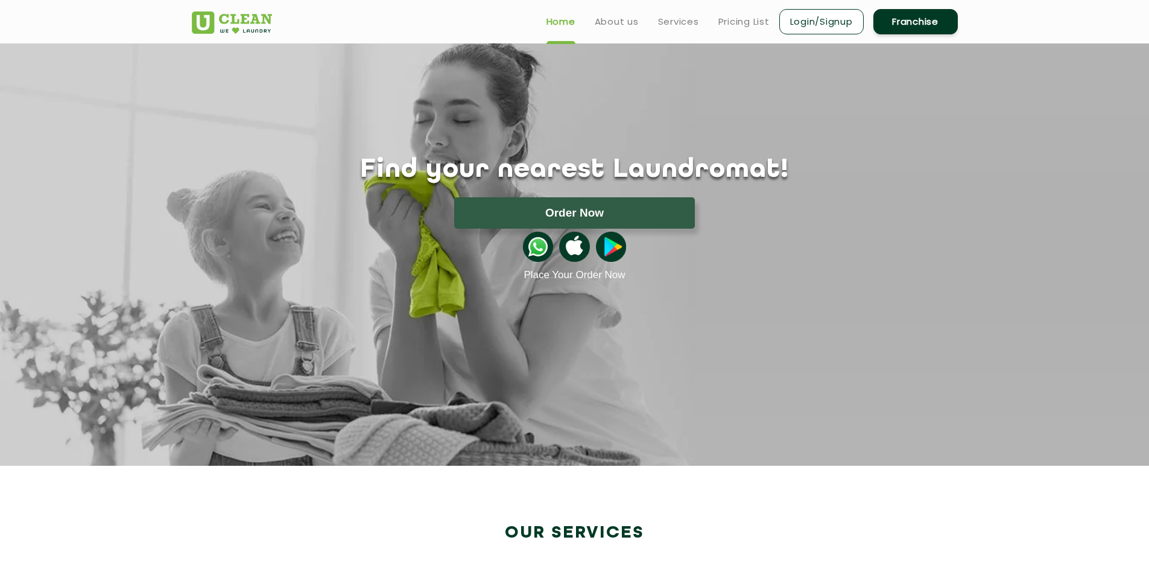
click at [374, 21] on div "Home About us Services Pricing List Login/Signup Franchise" at bounding box center [575, 19] width 784 height 33
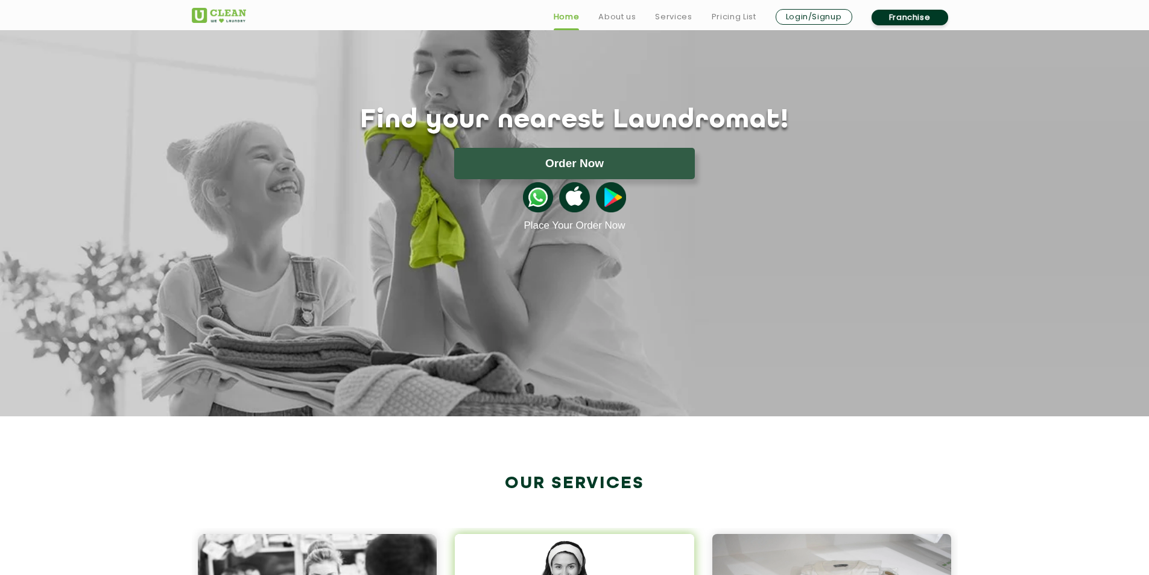
scroll to position [302, 0]
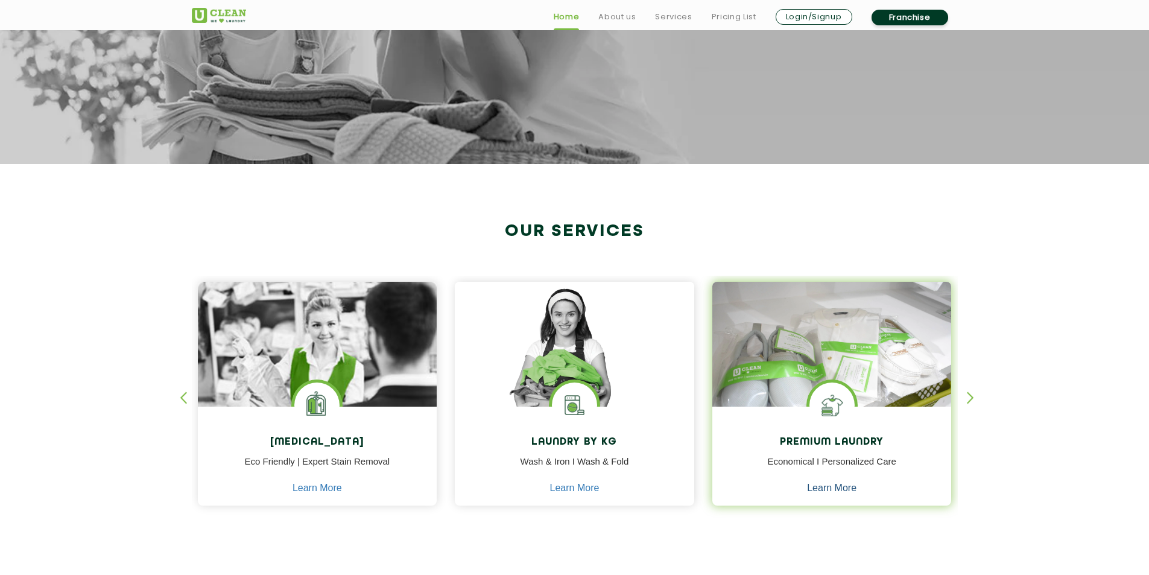
click at [818, 489] on link "Learn More" at bounding box center [831, 488] width 49 height 11
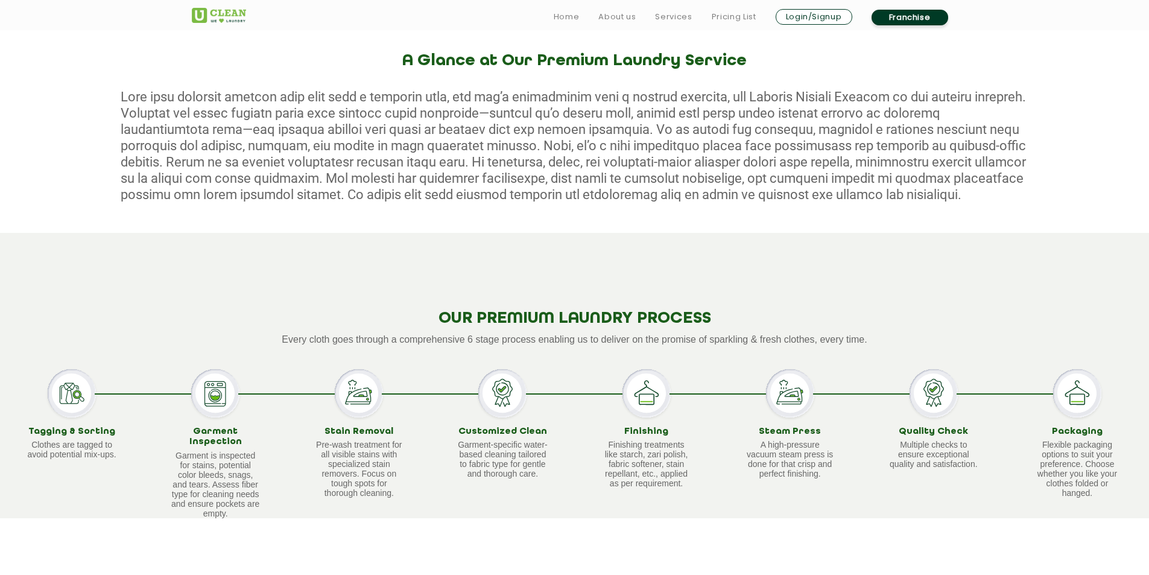
scroll to position [483, 0]
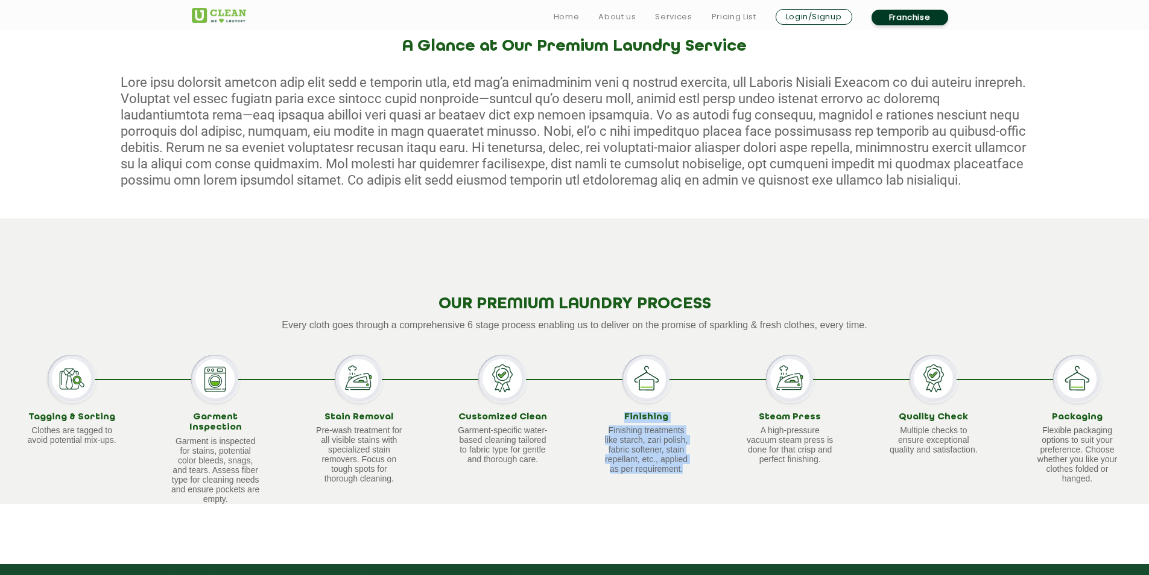
drag, startPoint x: 621, startPoint y: 419, endPoint x: 685, endPoint y: 480, distance: 88.8
click at [685, 480] on div "Finishing Finishing treatments like starch, zari polish, fabric softener, stain…" at bounding box center [647, 429] width 144 height 149
click at [486, 433] on p "Garment-specific water-based cleaning tailored to fabric type for gentle and th…" at bounding box center [502, 444] width 91 height 39
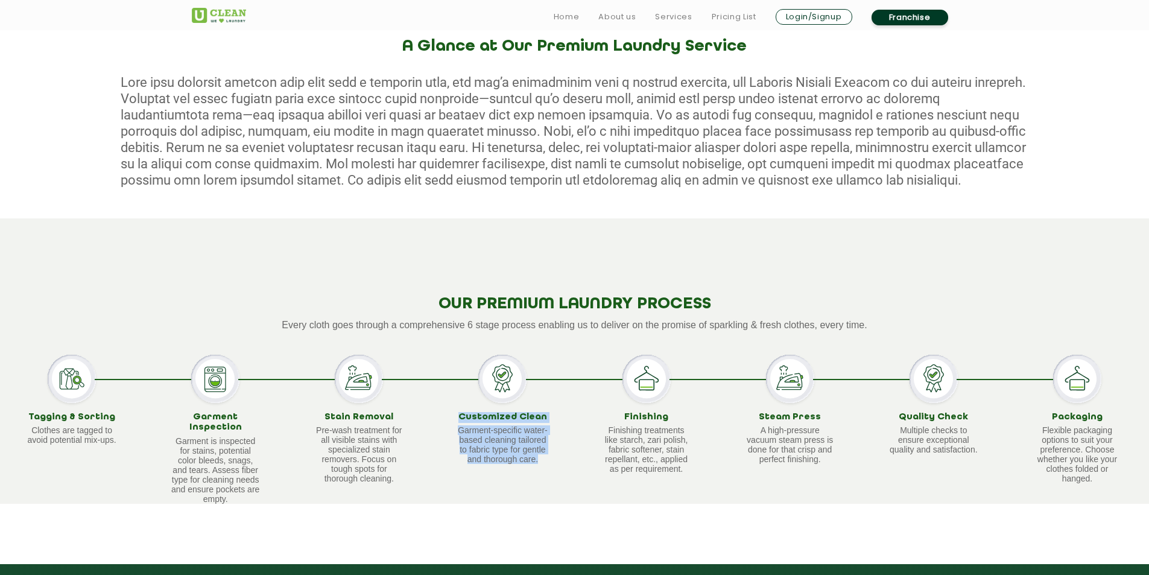
drag, startPoint x: 465, startPoint y: 420, endPoint x: 550, endPoint y: 465, distance: 96.4
click at [550, 465] on div "Customized Clean Garment-specific water-based cleaning tailored to fabric type …" at bounding box center [503, 429] width 144 height 149
drag, startPoint x: 558, startPoint y: 473, endPoint x: 702, endPoint y: 448, distance: 146.9
click at [558, 474] on div "Customized Clean Garment-specific water-based cleaning tailored to fabric type …" at bounding box center [503, 429] width 144 height 149
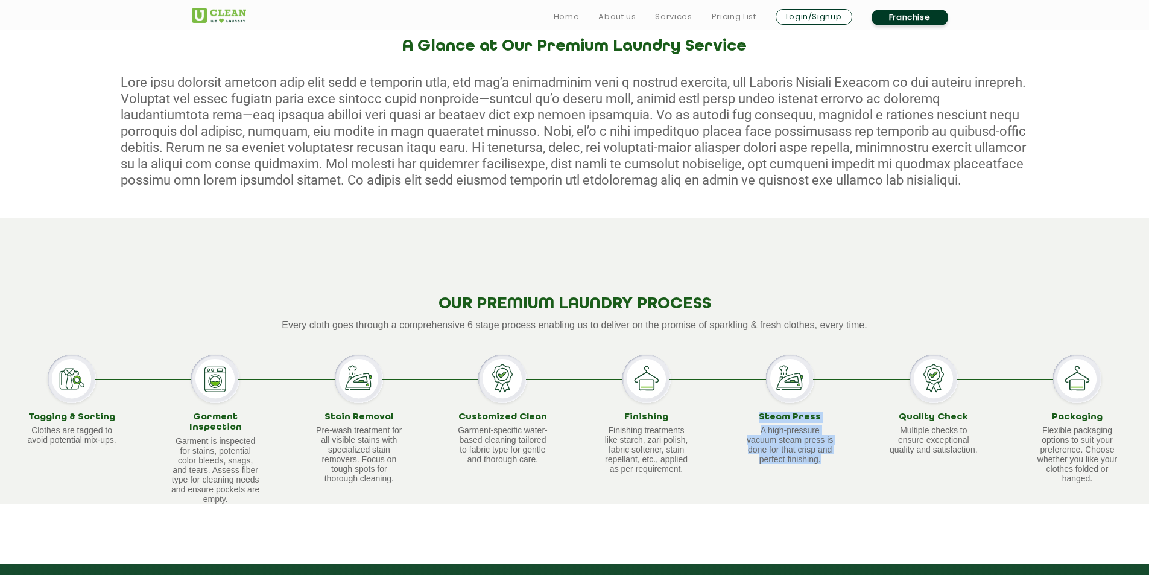
drag, startPoint x: 759, startPoint y: 419, endPoint x: 837, endPoint y: 466, distance: 91.2
click at [837, 466] on div "Steam Press A high-pressure vacuum steam press is done for that crisp and perfe…" at bounding box center [791, 429] width 144 height 149
click at [852, 475] on div "Steam Press A high-pressure vacuum steam press is done for that crisp and perfe…" at bounding box center [791, 429] width 144 height 149
click at [809, 453] on p "A high-pressure vacuum steam press is done for that crisp and perfect finishing." at bounding box center [790, 444] width 91 height 39
drag, startPoint x: 790, startPoint y: 451, endPoint x: 818, endPoint y: 451, distance: 27.8
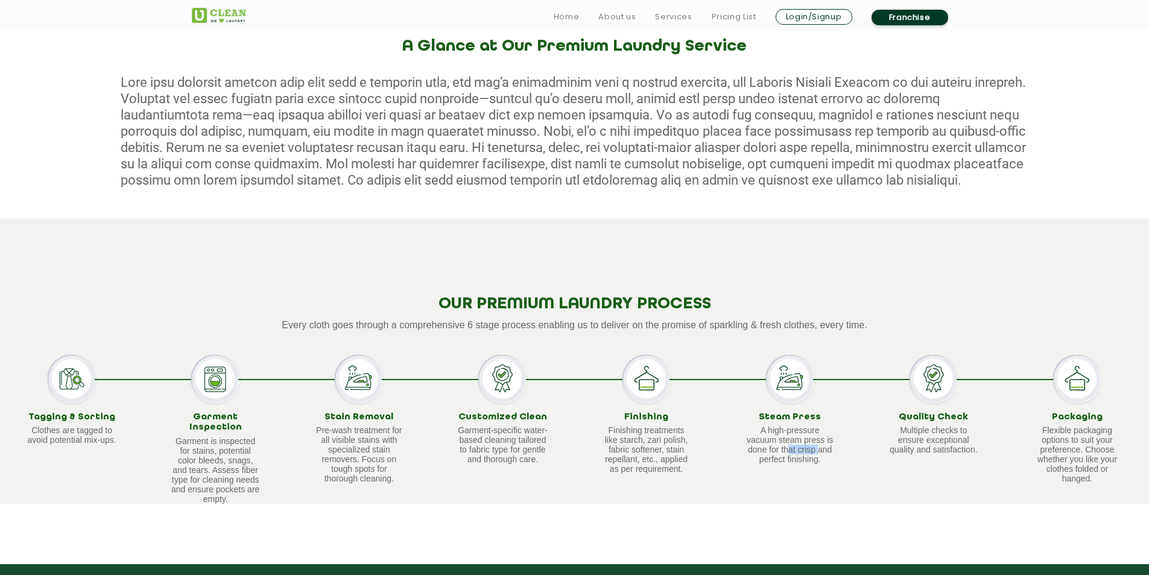
click at [818, 451] on p "A high-pressure vacuum steam press is done for that crisp and perfect finishing." at bounding box center [790, 444] width 91 height 39
click at [771, 430] on p "A high-pressure vacuum steam press is done for that crisp and perfect finishing." at bounding box center [790, 444] width 91 height 39
drag, startPoint x: 763, startPoint y: 416, endPoint x: 824, endPoint y: 471, distance: 81.6
click at [824, 471] on div "Steam Press A high-pressure vacuum steam press is done for that crisp and perfe…" at bounding box center [791, 429] width 144 height 149
click at [858, 468] on div "Steam Press A high-pressure vacuum steam press is done for that crisp and perfe…" at bounding box center [791, 429] width 144 height 149
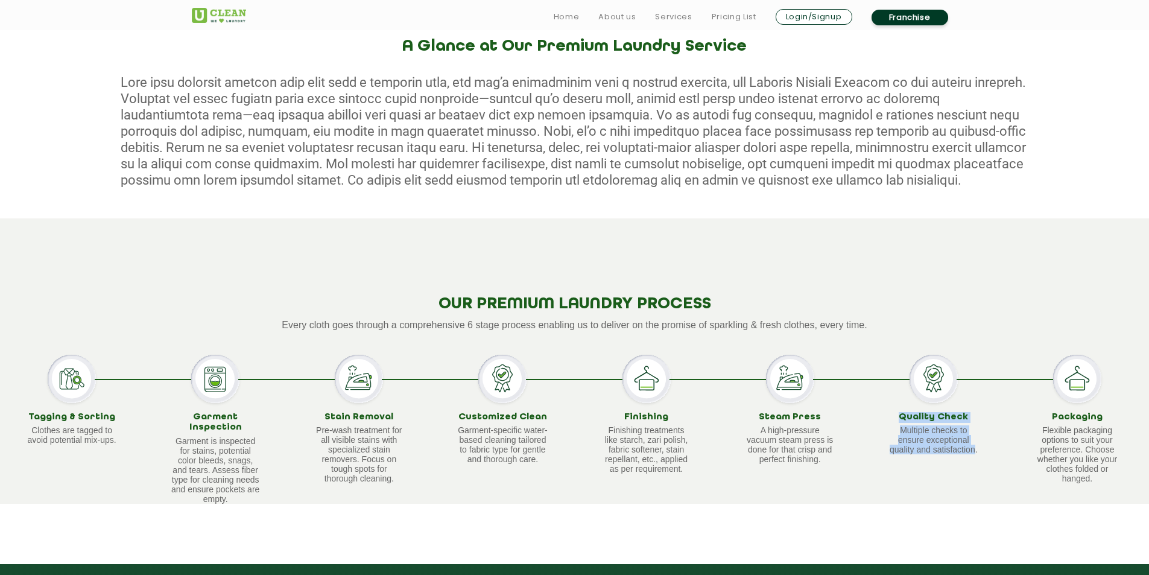
drag, startPoint x: 901, startPoint y: 412, endPoint x: 973, endPoint y: 465, distance: 89.7
click at [973, 465] on div "Quality Check Multiple checks to ensure exceptional quality and satisfaction." at bounding box center [934, 429] width 144 height 149
drag, startPoint x: 990, startPoint y: 473, endPoint x: 1062, endPoint y: 430, distance: 83.9
click at [991, 473] on div "Quality Check Multiple checks to ensure exceptional quality and satisfaction." at bounding box center [934, 429] width 144 height 149
drag, startPoint x: 1055, startPoint y: 418, endPoint x: 1096, endPoint y: 485, distance: 78.9
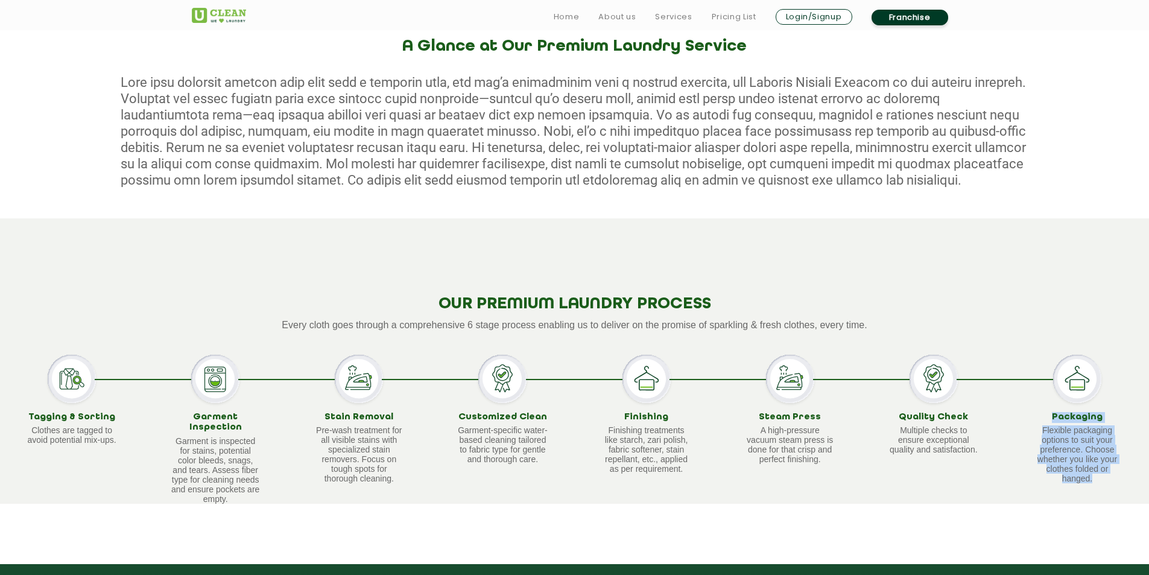
click at [1096, 485] on div "Packaging Flexible packaging options to suit your preference. Choose whether yo…" at bounding box center [1078, 429] width 144 height 149
click at [1010, 475] on div "Packaging Flexible packaging options to suit your preference. Choose whether yo…" at bounding box center [1078, 429] width 144 height 149
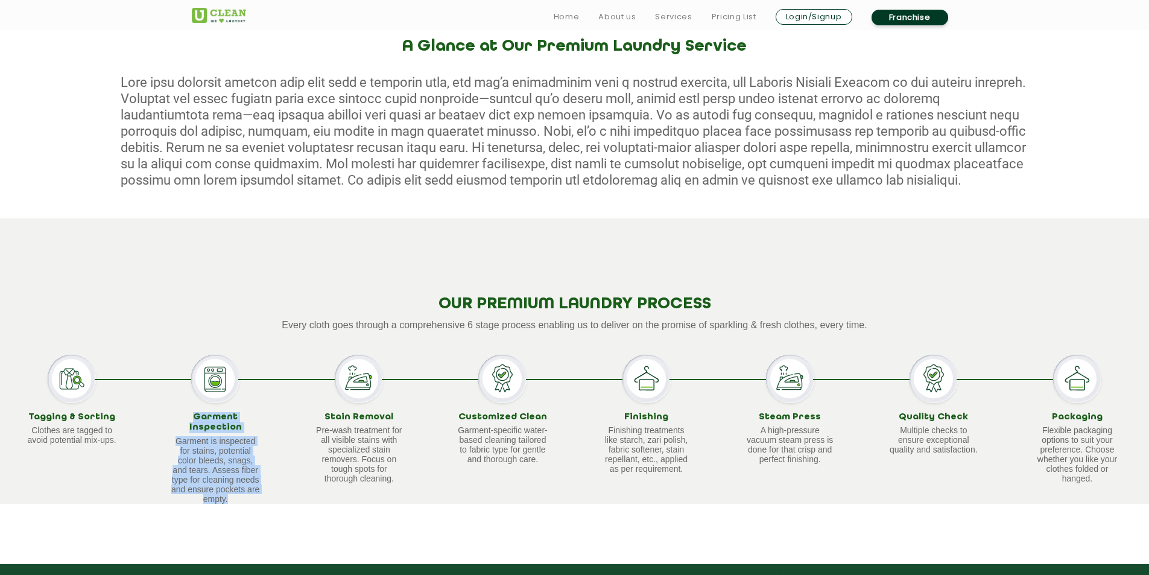
drag, startPoint x: 174, startPoint y: 412, endPoint x: 256, endPoint y: 493, distance: 115.2
click at [256, 493] on div "Garment Inspection Garment is inspected for stains, potential color bleeds, sna…" at bounding box center [215, 458] width 91 height 92
click at [285, 457] on div "Garment Inspection Garment is inspected for stains, potential color bleeds, sna…" at bounding box center [216, 429] width 144 height 149
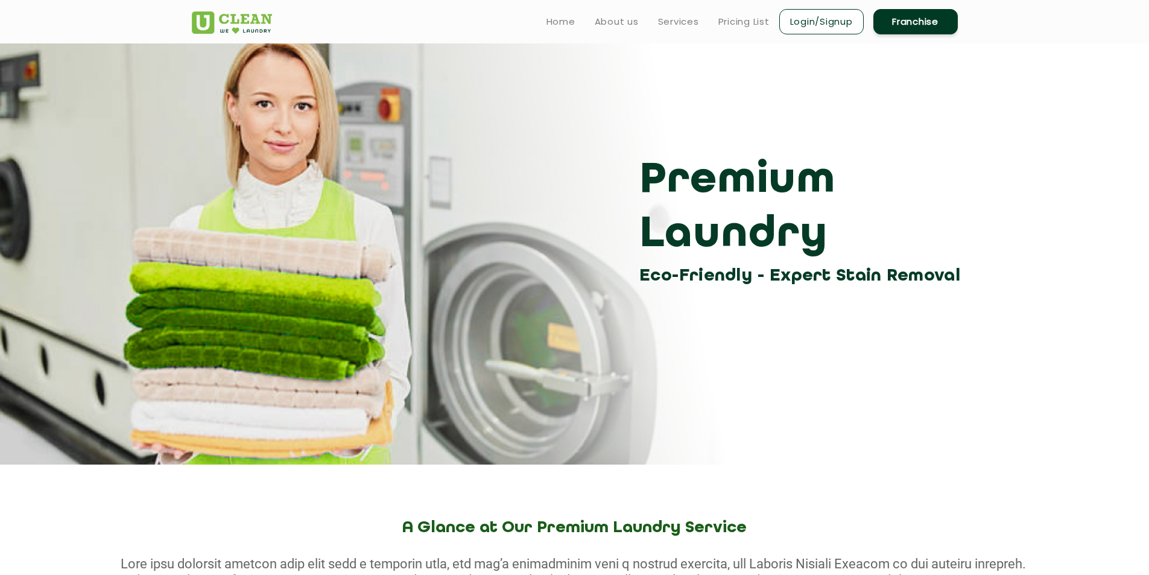
scroll to position [0, 0]
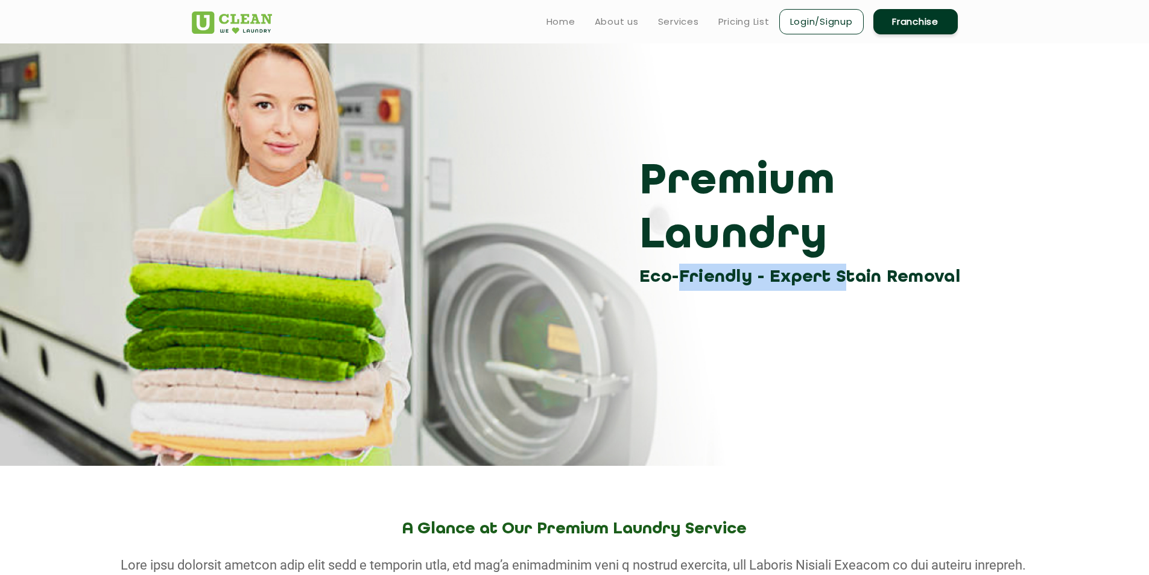
drag, startPoint x: 678, startPoint y: 275, endPoint x: 818, endPoint y: 281, distance: 139.5
click at [818, 281] on h3 "Eco-Friendly - Expert Stain Removal" at bounding box center [804, 277] width 328 height 27
click at [703, 238] on h3 "Premium Laundry" at bounding box center [804, 209] width 328 height 109
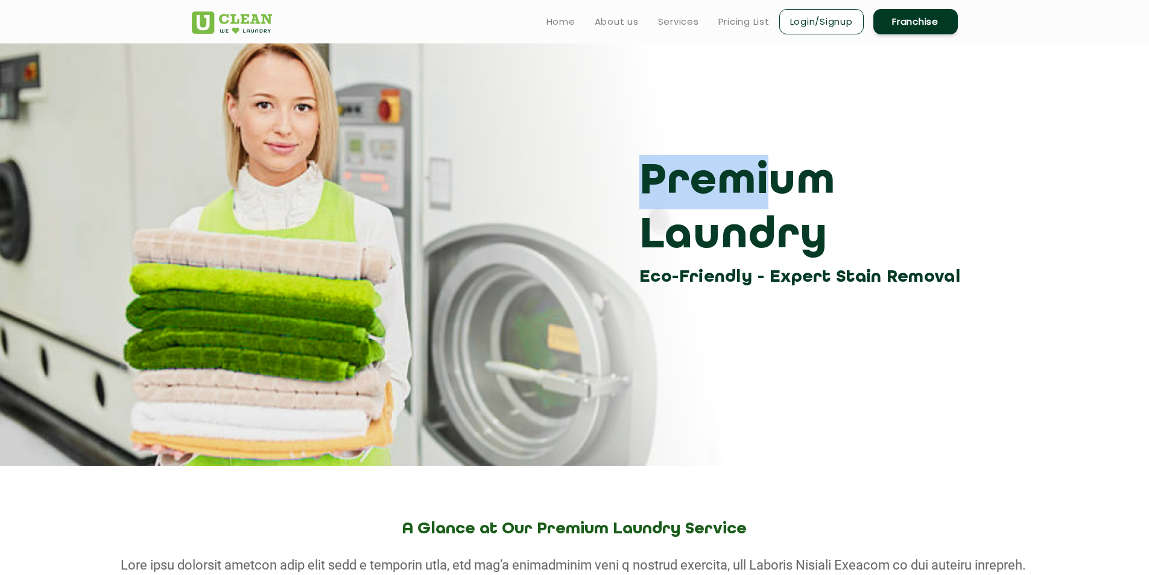
drag, startPoint x: 640, startPoint y: 177, endPoint x: 745, endPoint y: 183, distance: 105.1
click at [745, 183] on h3 "Premium Laundry" at bounding box center [804, 209] width 328 height 109
click at [755, 184] on h3 "Premium Laundry" at bounding box center [804, 209] width 328 height 109
click at [720, 190] on h3 "Premium Laundry" at bounding box center [804, 209] width 328 height 109
drag, startPoint x: 637, startPoint y: 183, endPoint x: 811, endPoint y: 184, distance: 173.8
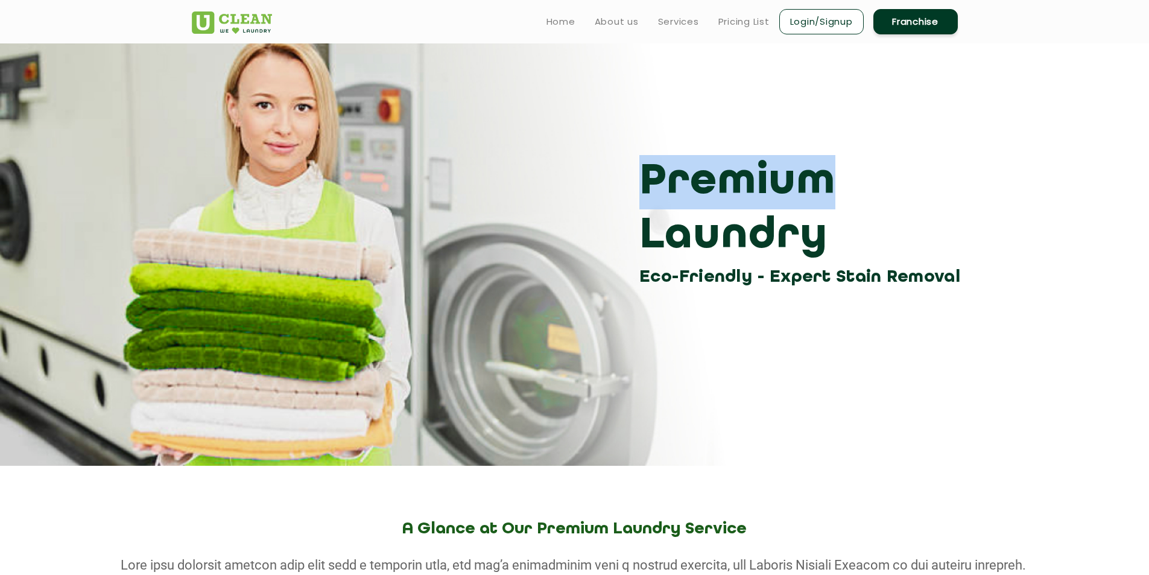
click at [811, 184] on div "Premium Laundry Eco-Friendly - Expert Stain Removal" at bounding box center [575, 223] width 784 height 136
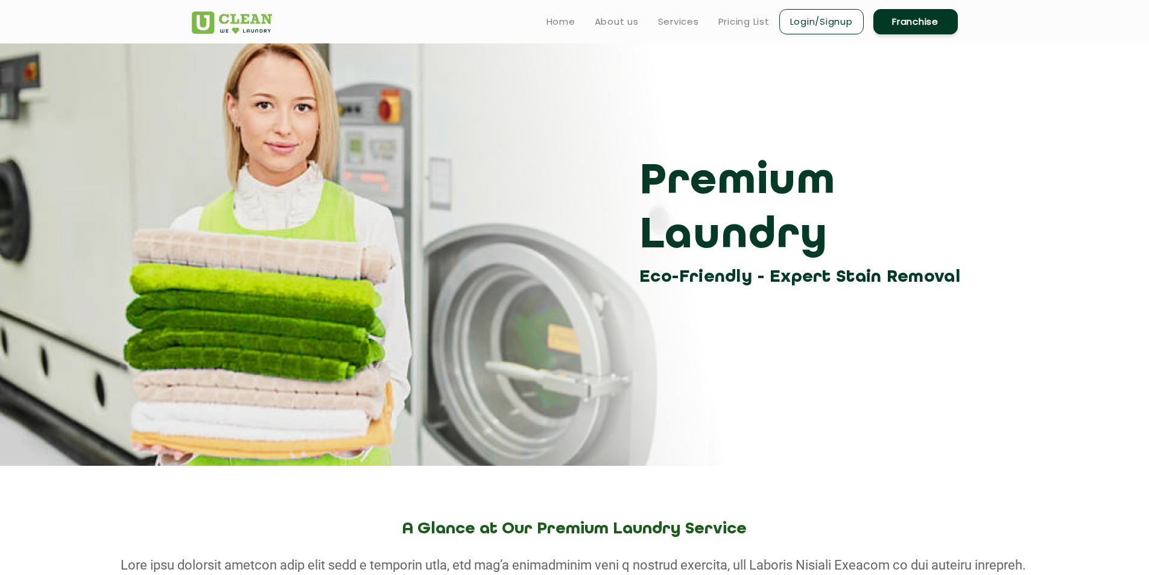
click at [712, 227] on h3 "Premium Laundry" at bounding box center [804, 209] width 328 height 109
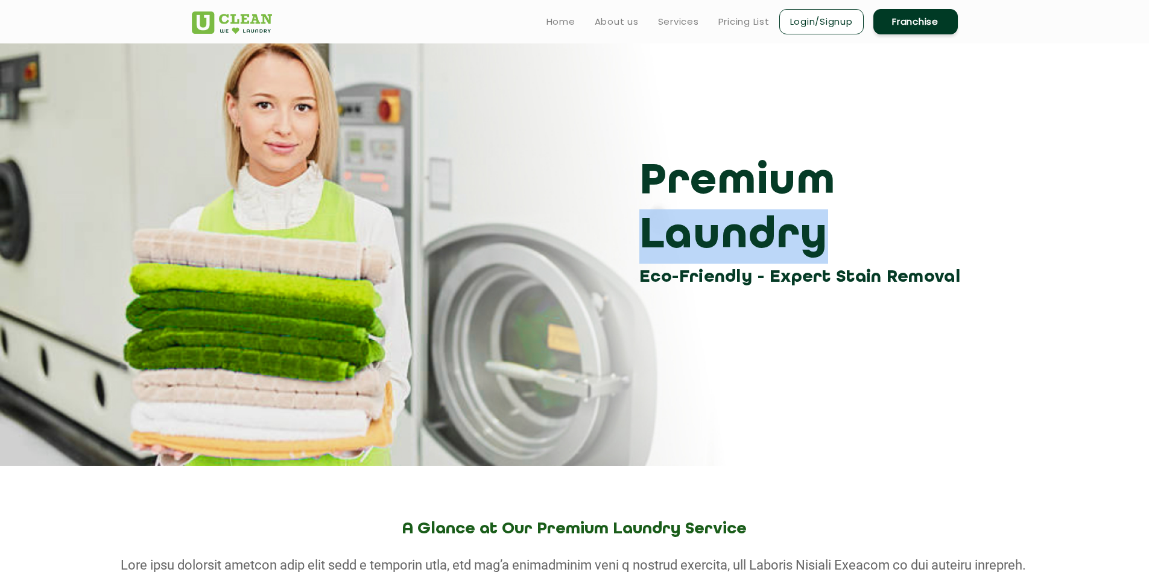
drag, startPoint x: 641, startPoint y: 243, endPoint x: 803, endPoint y: 240, distance: 162.3
click at [803, 240] on h3 "Premium Laundry" at bounding box center [804, 209] width 328 height 109
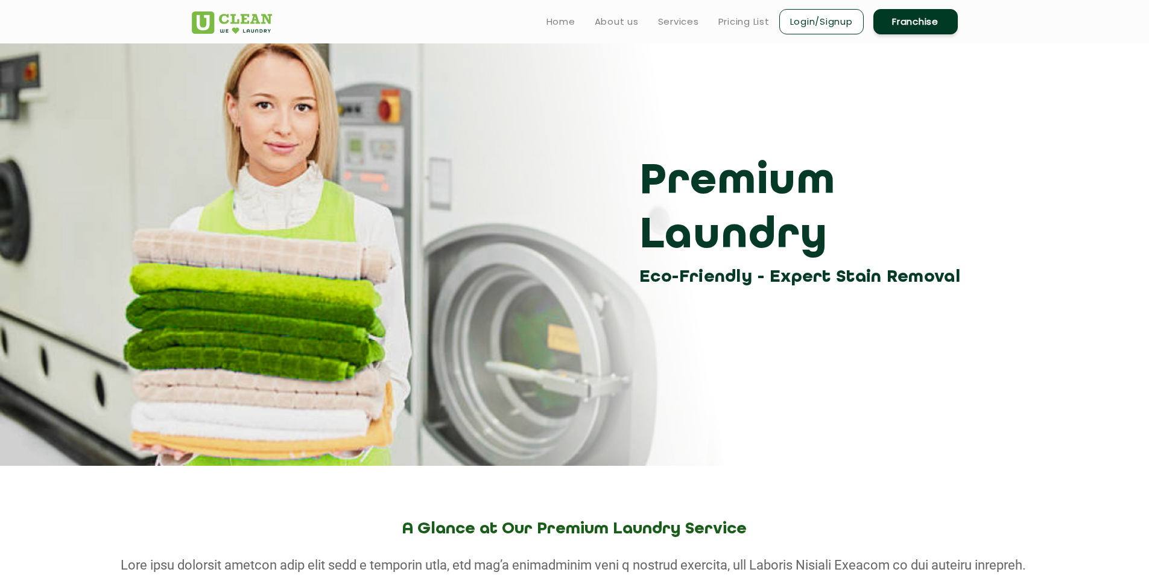
click at [714, 275] on h3 "Eco-Friendly - Expert Stain Removal" at bounding box center [804, 277] width 328 height 27
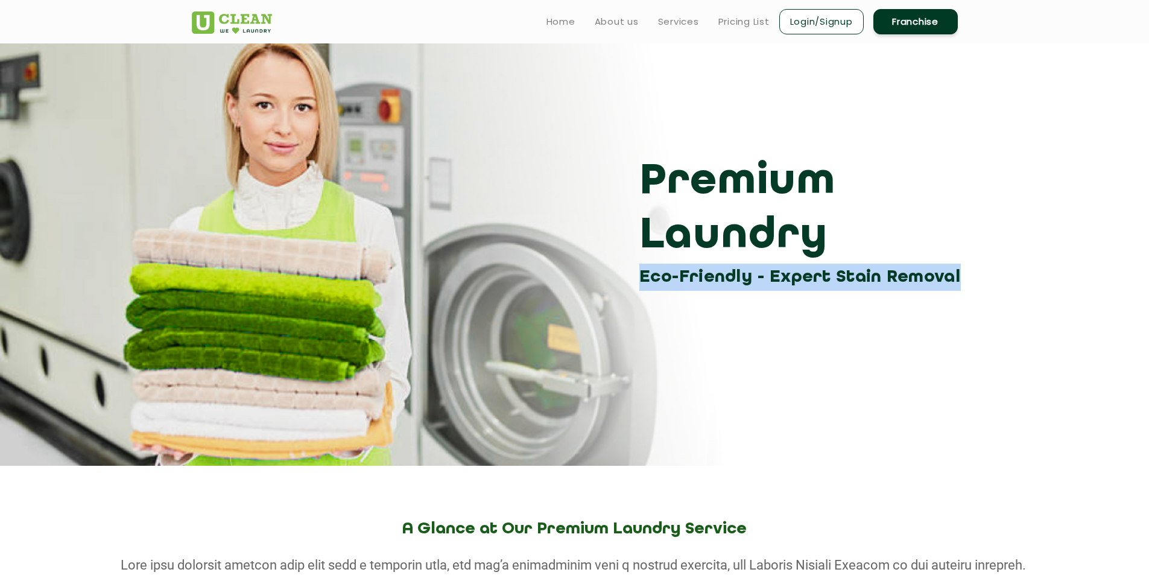
drag, startPoint x: 638, startPoint y: 280, endPoint x: 937, endPoint y: 273, distance: 299.4
click at [937, 273] on div "Premium Laundry Eco-Friendly - Expert Stain Removal" at bounding box center [575, 223] width 784 height 136
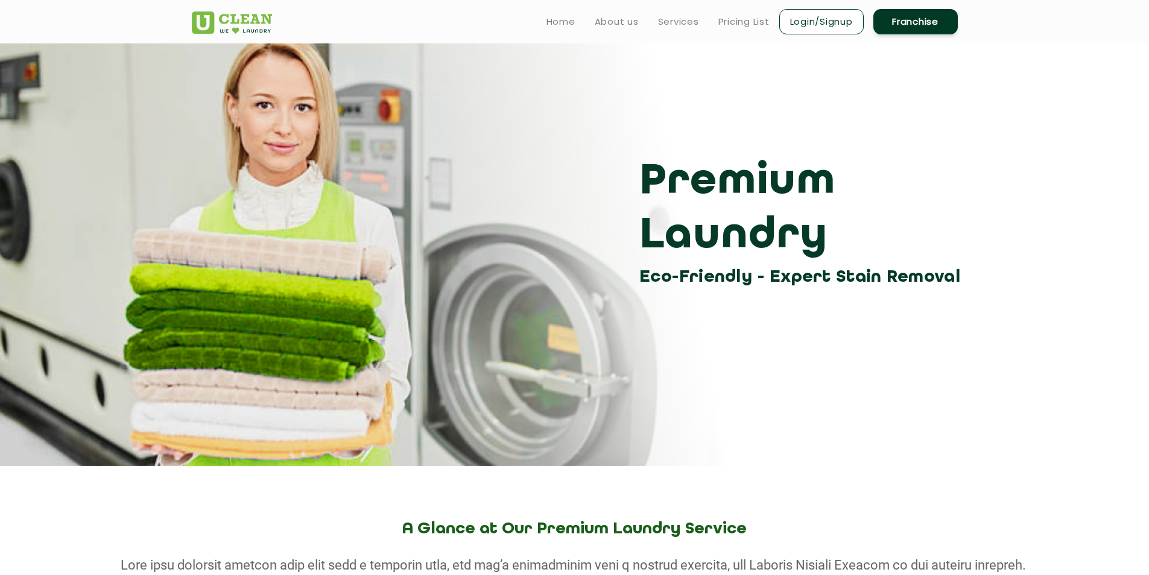
click at [716, 249] on h3 "Premium Laundry" at bounding box center [804, 209] width 328 height 109
click at [660, 238] on h3 "Premium Laundry" at bounding box center [804, 209] width 328 height 109
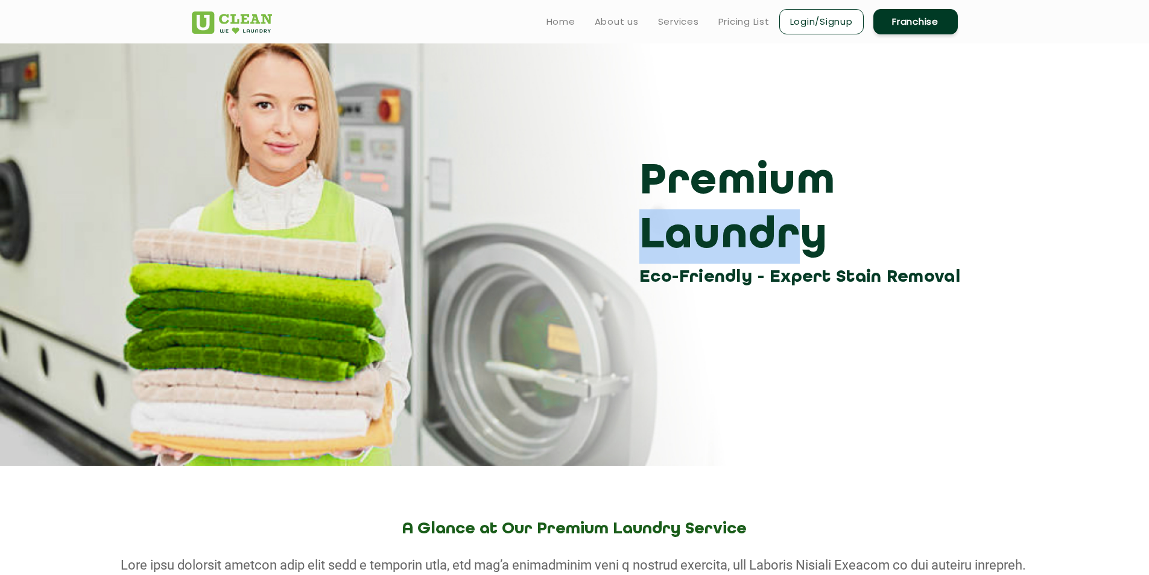
drag, startPoint x: 641, startPoint y: 238, endPoint x: 783, endPoint y: 241, distance: 141.2
click at [783, 241] on h3 "Premium Laundry" at bounding box center [804, 209] width 328 height 109
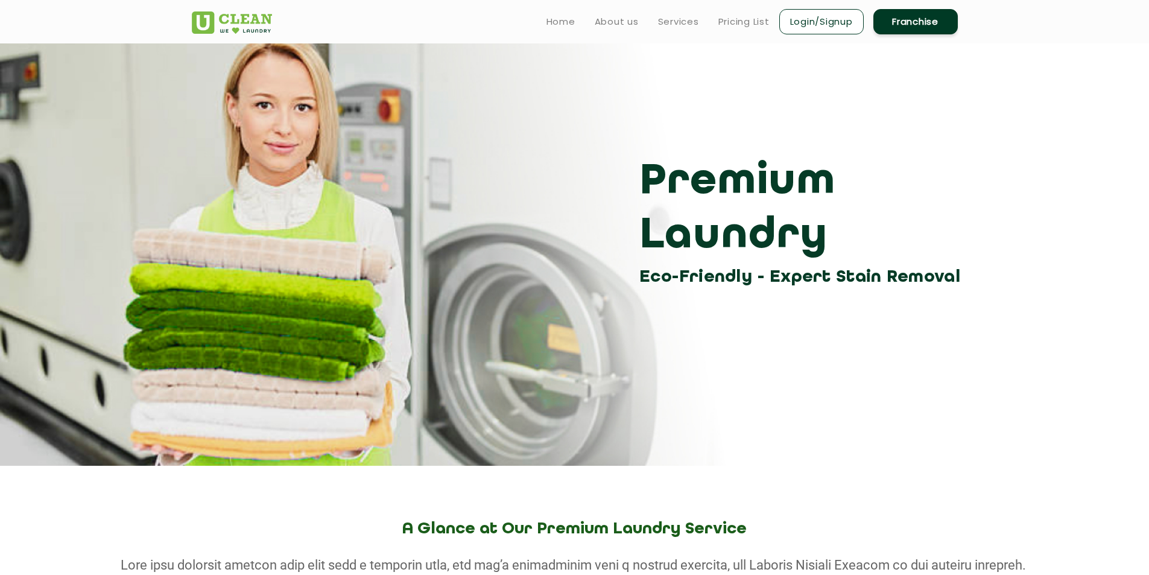
click at [729, 202] on h3 "Premium Laundry" at bounding box center [804, 209] width 328 height 109
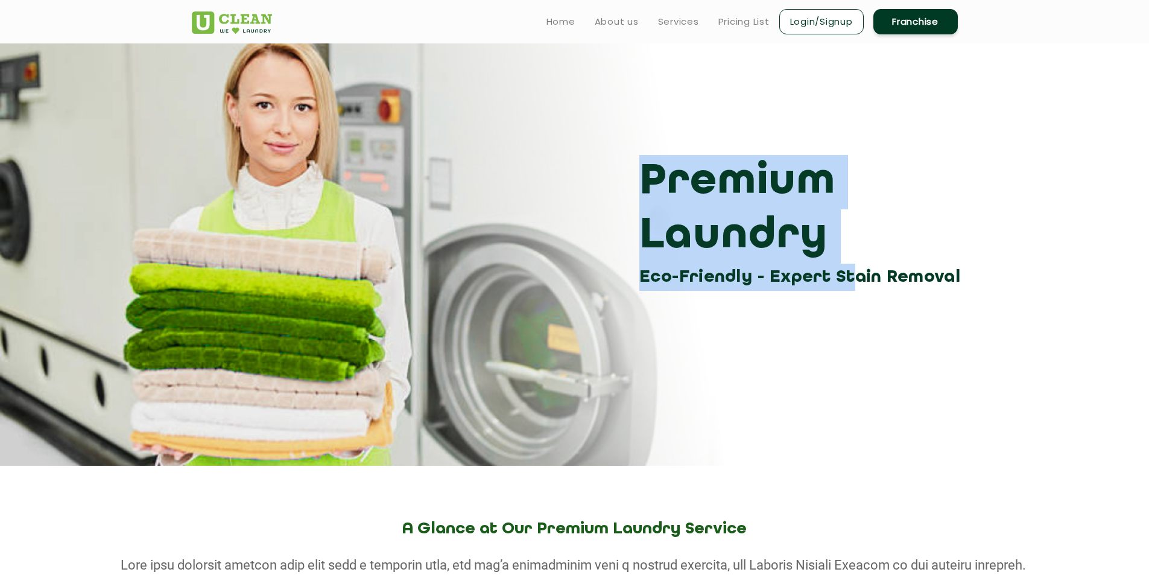
drag, startPoint x: 638, startPoint y: 179, endPoint x: 820, endPoint y: 293, distance: 215.3
click at [820, 293] on section "Premium Laundry Eco-Friendly - Expert Stain Removal" at bounding box center [574, 254] width 1149 height 422
